Goal: Information Seeking & Learning: Learn about a topic

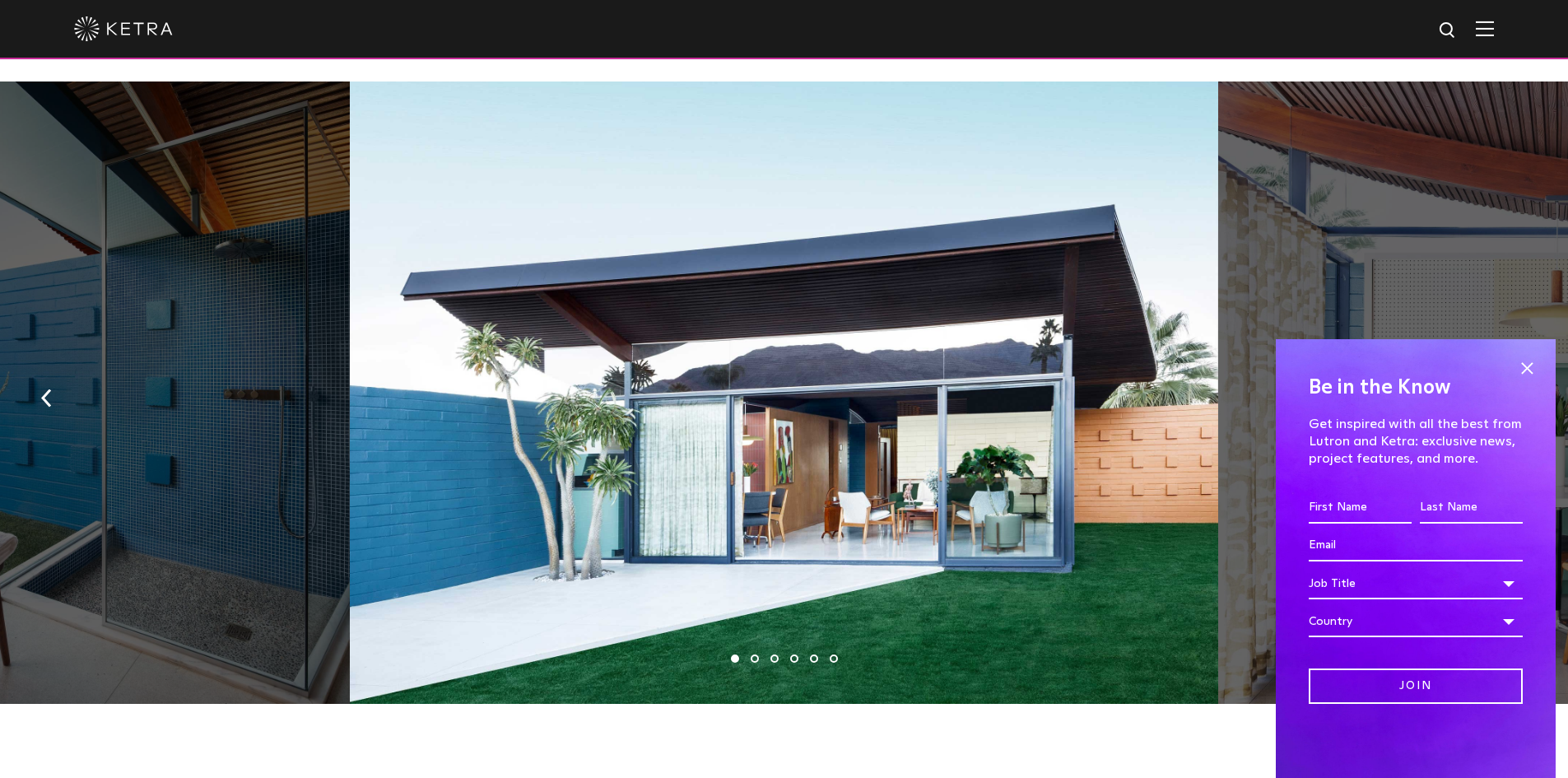
scroll to position [1235, 0]
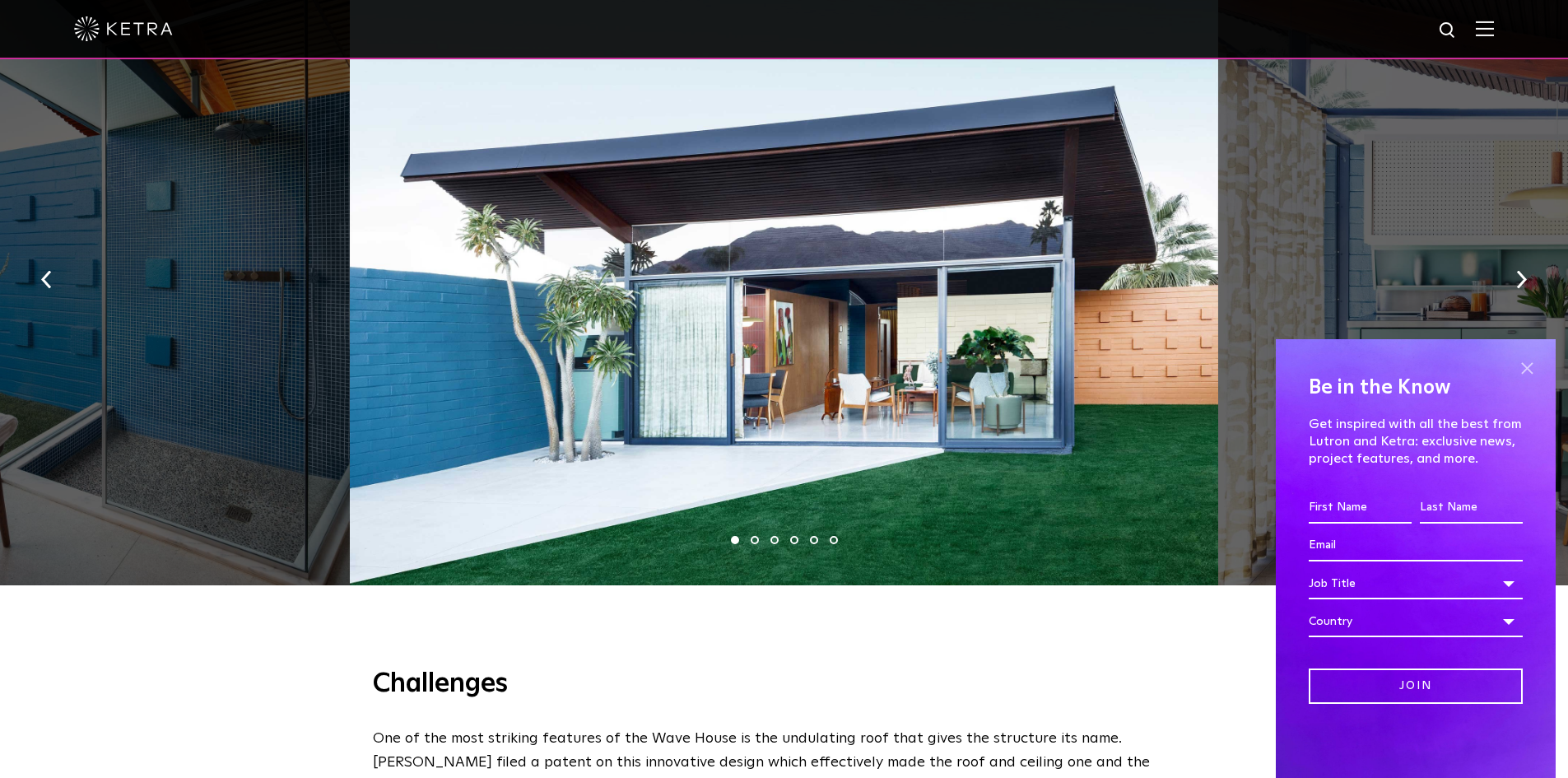
click at [1528, 363] on span at bounding box center [1527, 368] width 25 height 25
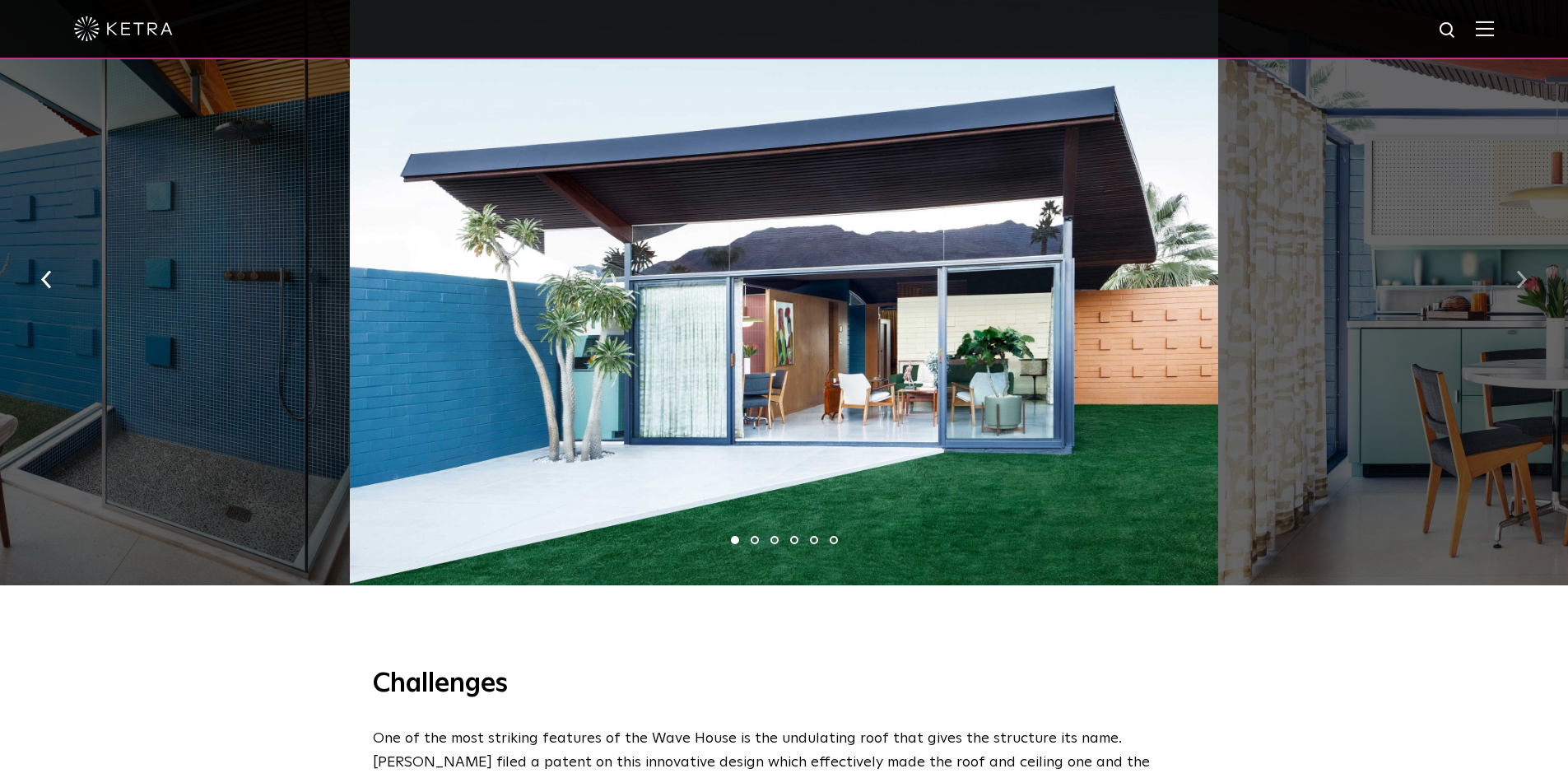
click at [1514, 279] on button "button" at bounding box center [1521, 278] width 35 height 57
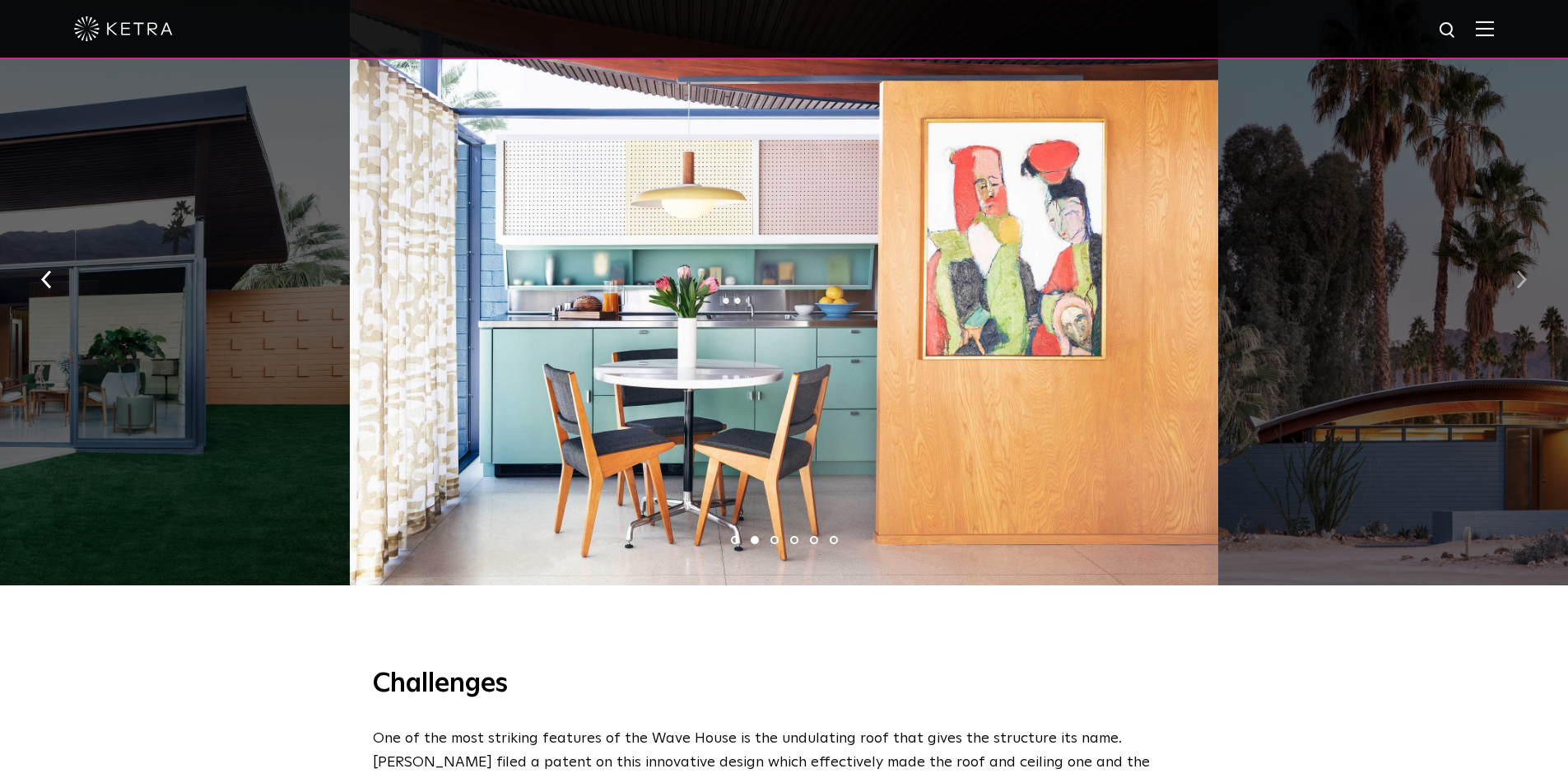
click at [1514, 279] on button "button" at bounding box center [1521, 278] width 35 height 57
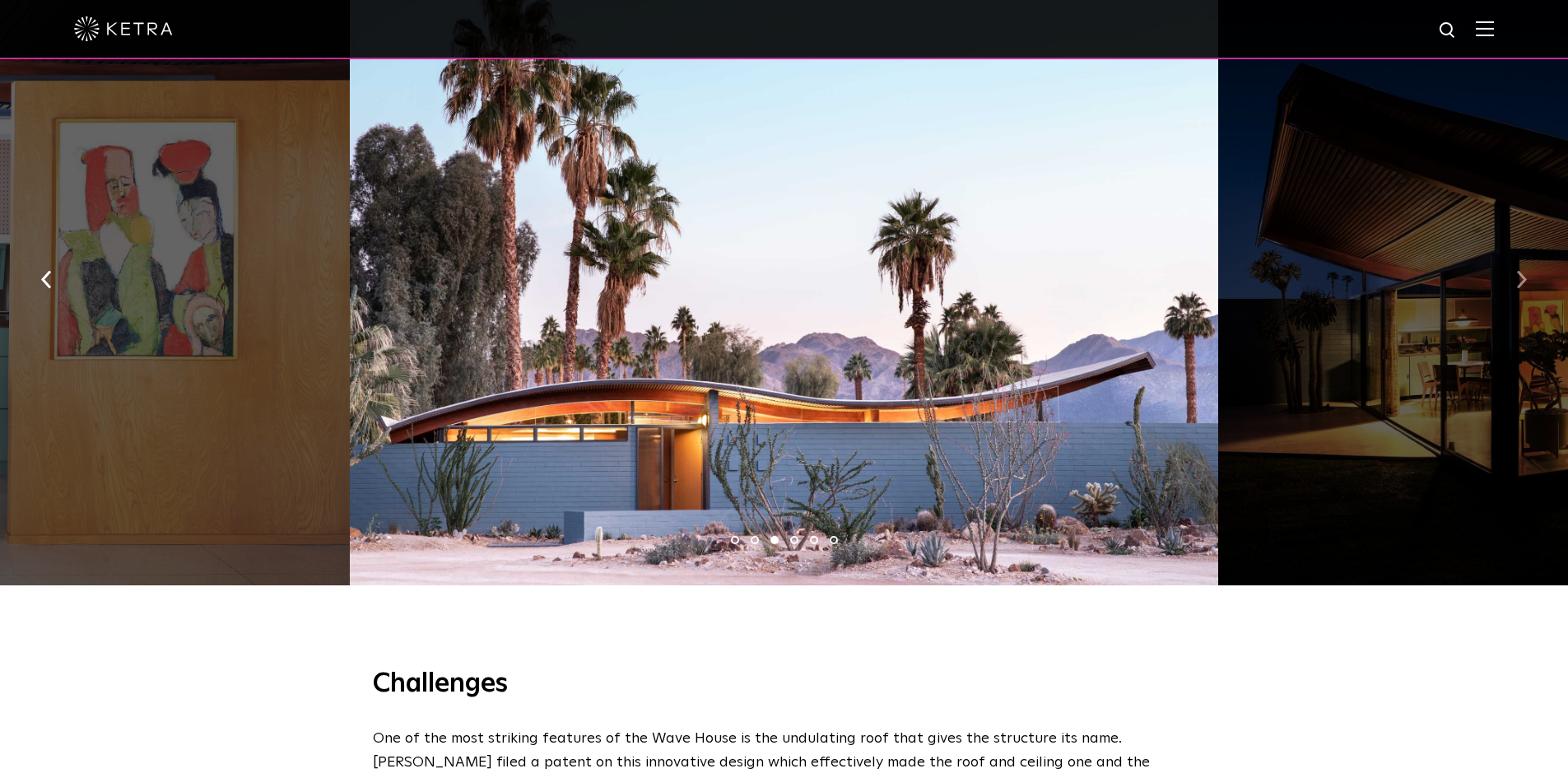
click at [1514, 279] on button "button" at bounding box center [1521, 278] width 35 height 57
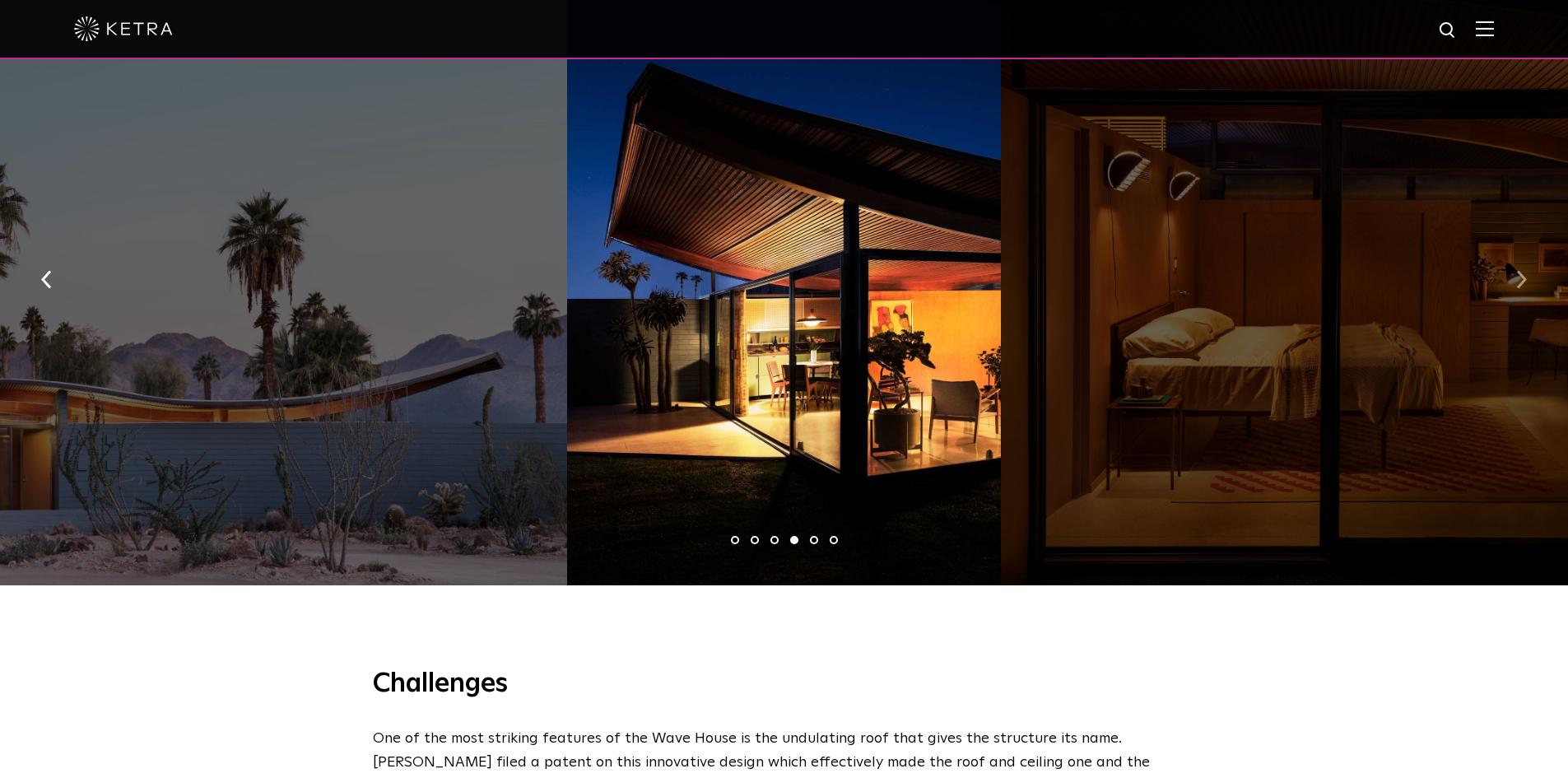
click at [1514, 279] on button "button" at bounding box center [1521, 278] width 35 height 57
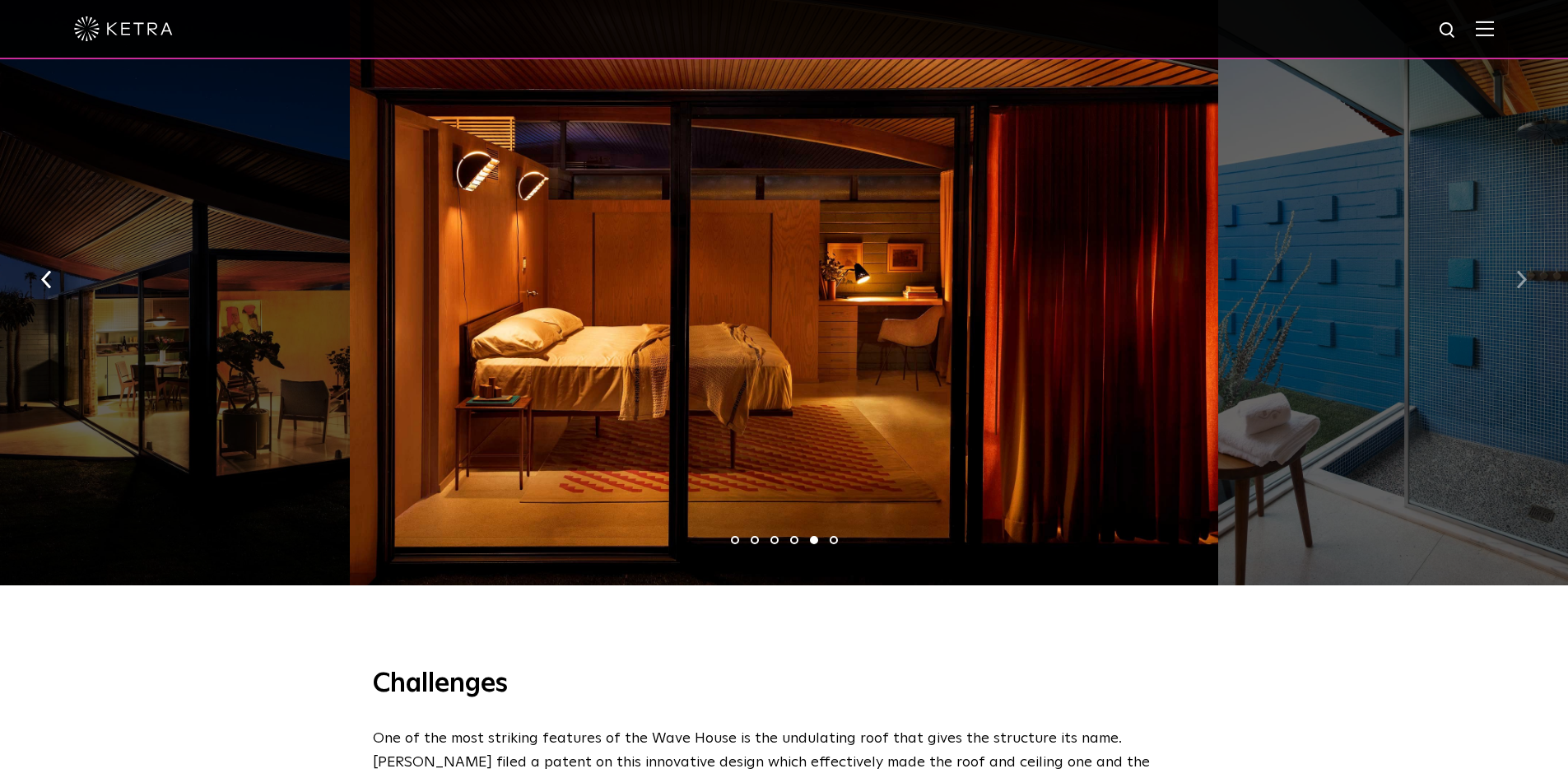
click at [1514, 279] on button "button" at bounding box center [1521, 278] width 35 height 57
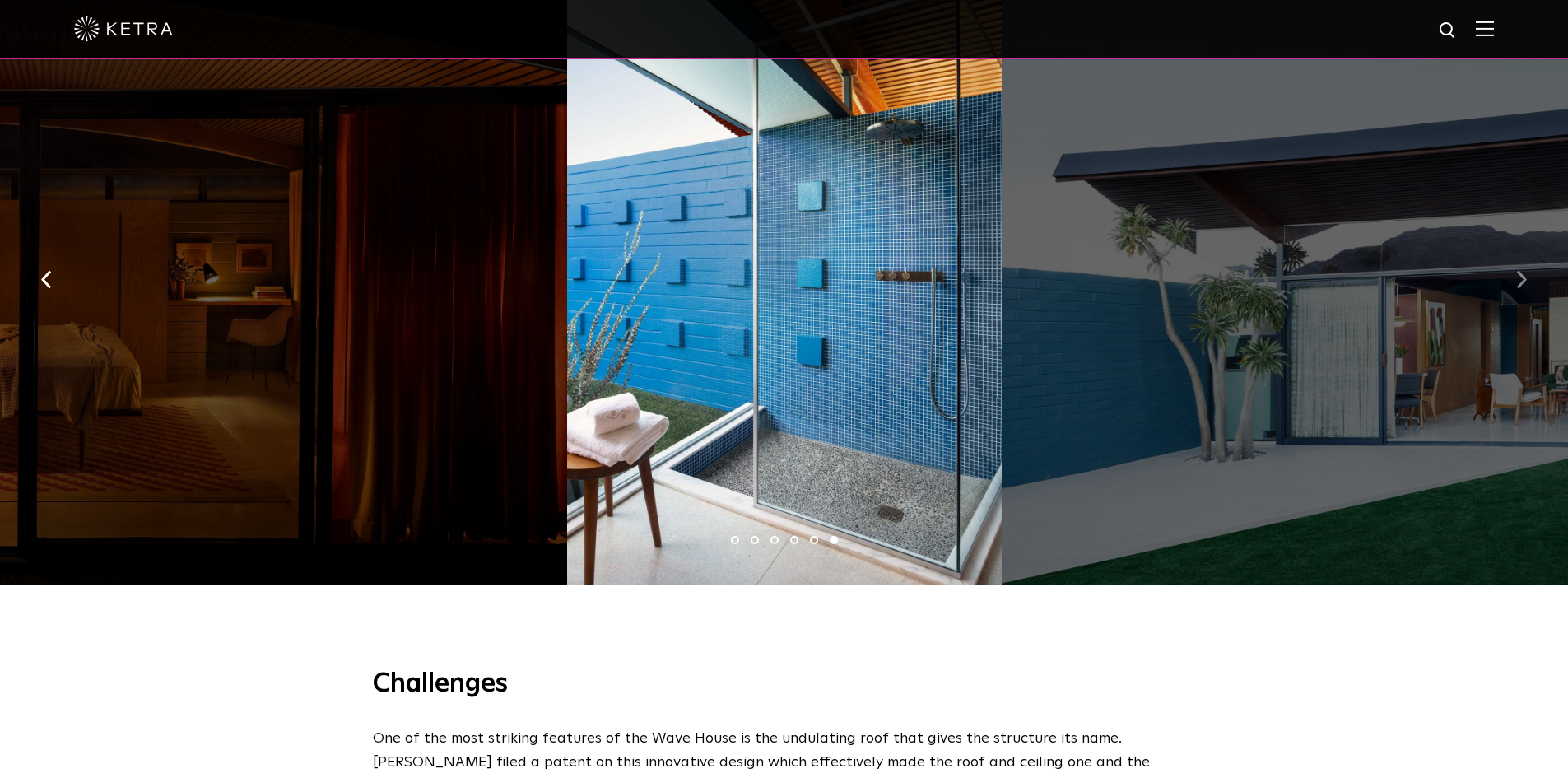
click at [1514, 279] on button "button" at bounding box center [1521, 278] width 35 height 57
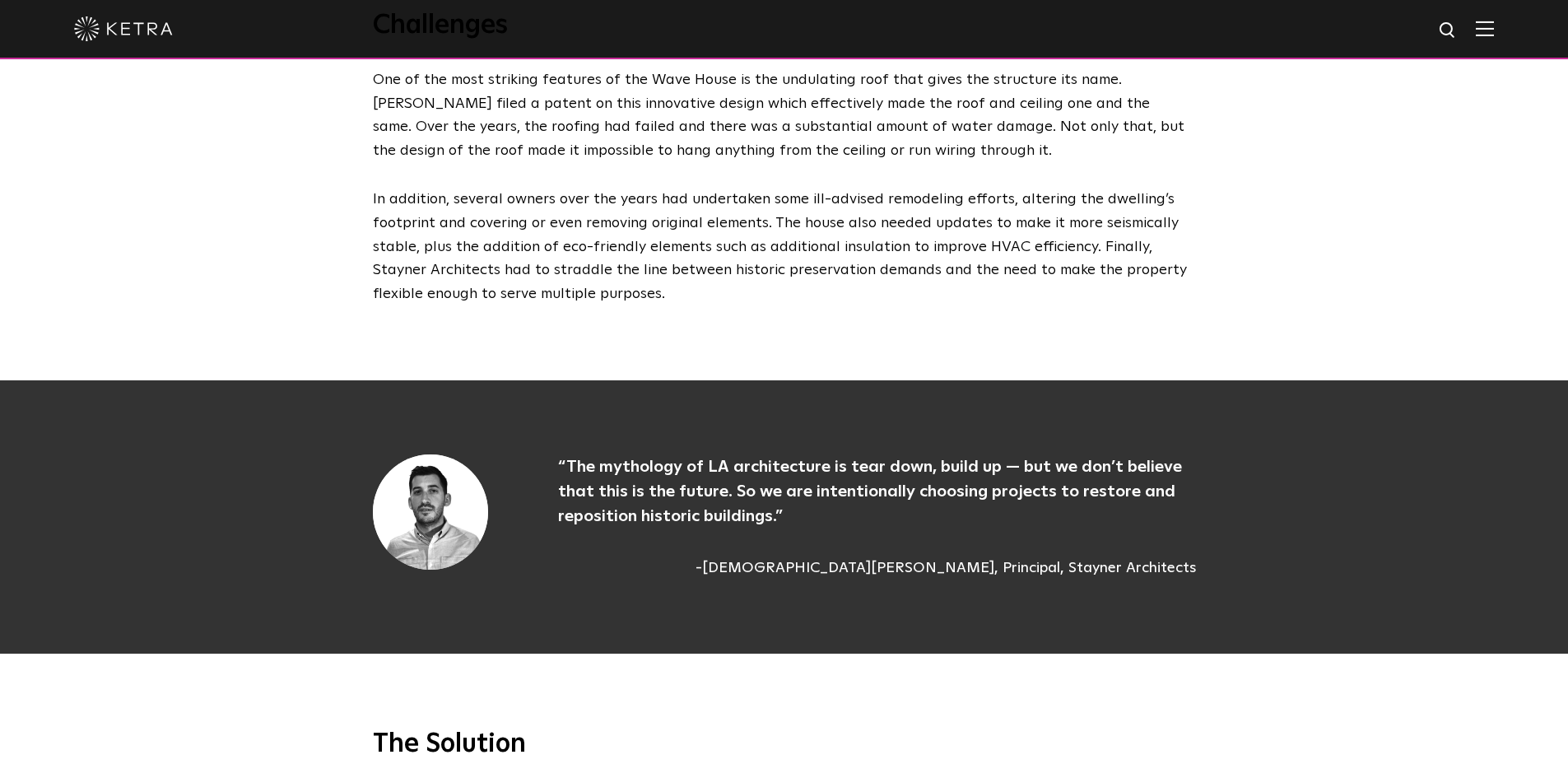
scroll to position [2469, 0]
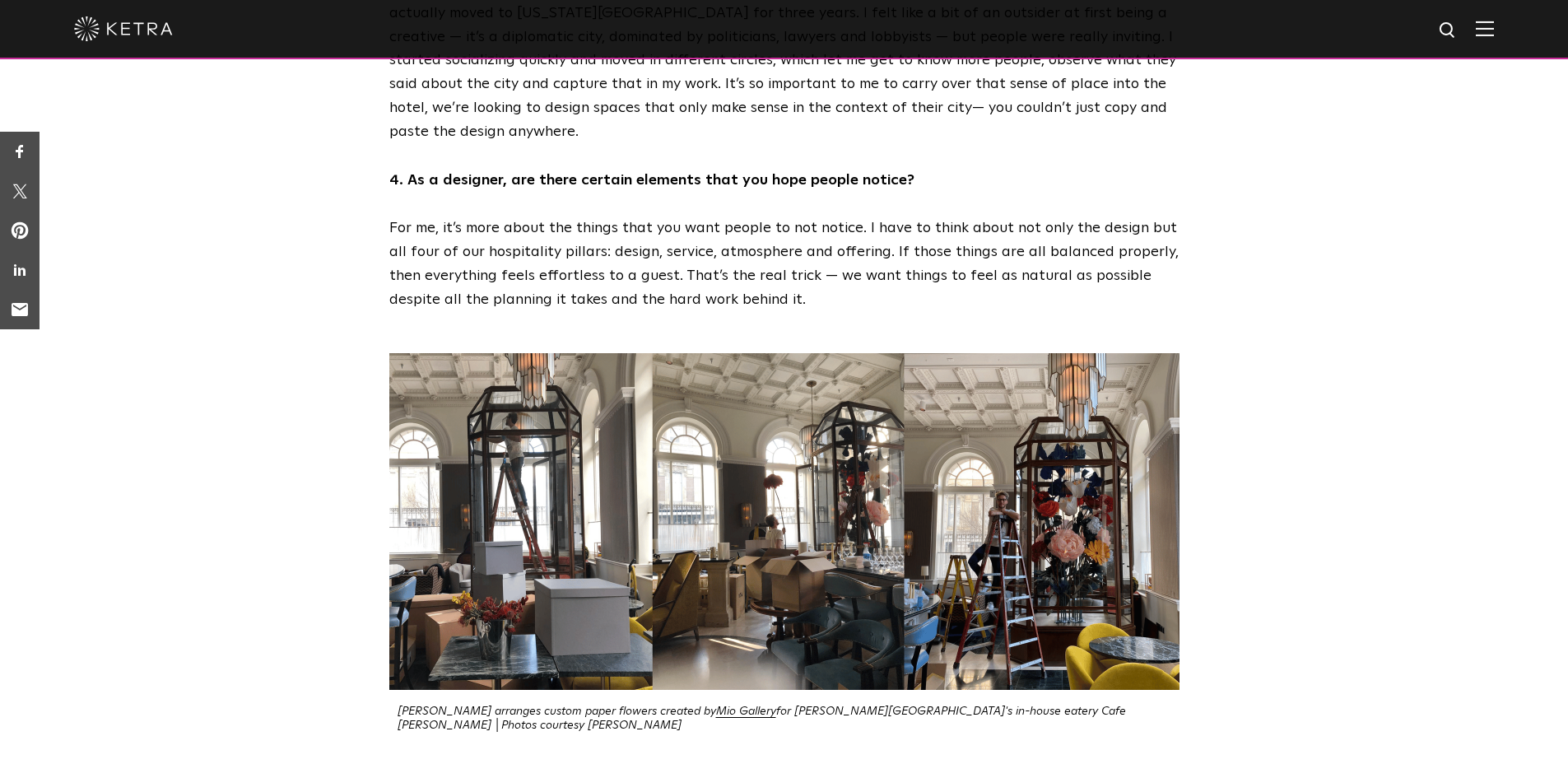
scroll to position [1892, 0]
